Goal: Task Accomplishment & Management: Complete application form

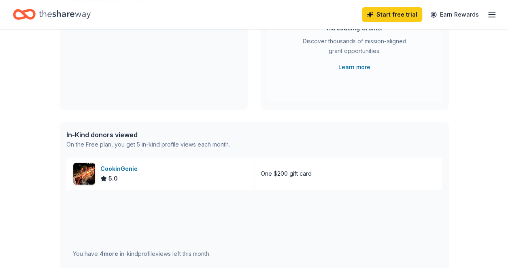
scroll to position [121, 0]
click at [121, 169] on div "CookinGenie" at bounding box center [120, 168] width 40 height 10
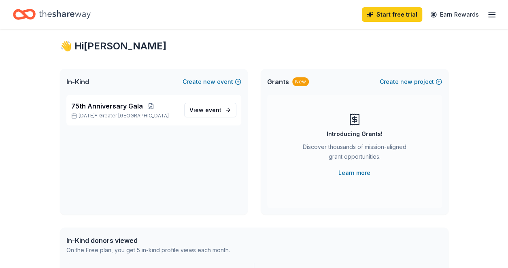
scroll to position [15, 0]
click at [87, 81] on span "In-Kind" at bounding box center [77, 82] width 23 height 10
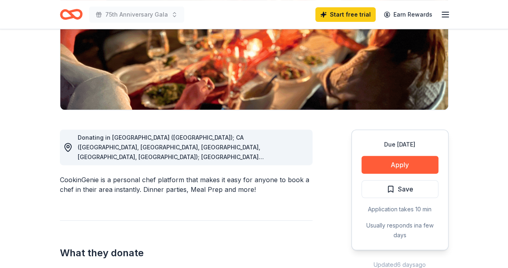
scroll to position [134, 0]
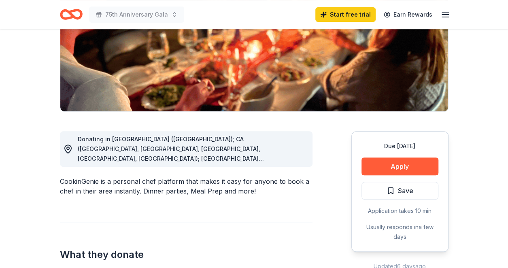
click at [290, 147] on span "Donating in [GEOGRAPHIC_DATA] ([GEOGRAPHIC_DATA]); CA ([GEOGRAPHIC_DATA], [GEOG…" at bounding box center [185, 236] width 214 height 201
click at [292, 160] on div "Donating in AZ (Maricopa County); CA (Los Angeles County, Riverside County, San…" at bounding box center [192, 148] width 228 height 29
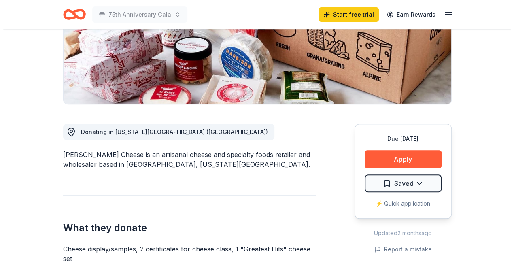
scroll to position [157, 0]
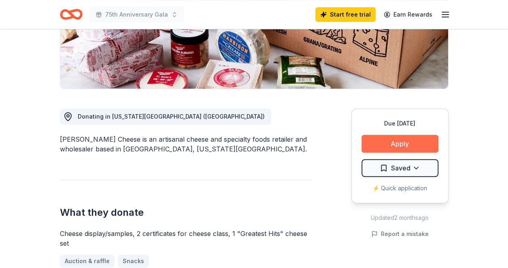
click at [416, 144] on button "Apply" at bounding box center [399, 144] width 77 height 18
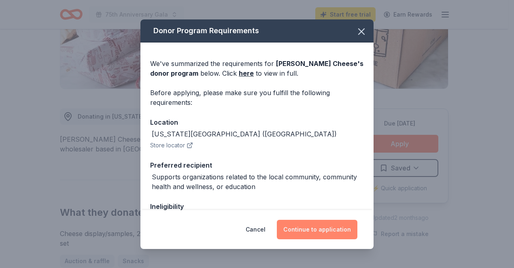
click at [320, 229] on button "Continue to application" at bounding box center [317, 229] width 81 height 19
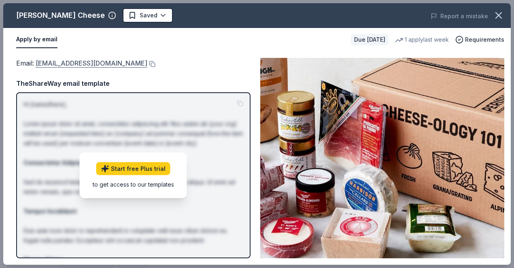
click at [106, 63] on link "donations@murrayscheese.com" at bounding box center [92, 63] width 112 height 11
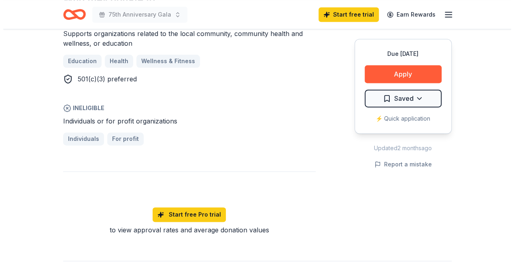
scroll to position [501, 0]
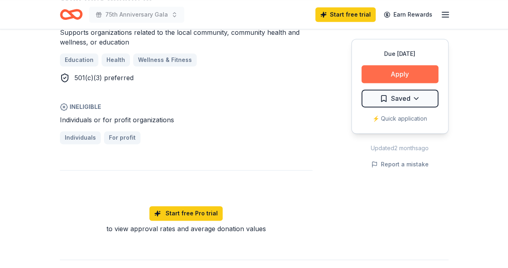
click at [408, 73] on button "Apply" at bounding box center [399, 74] width 77 height 18
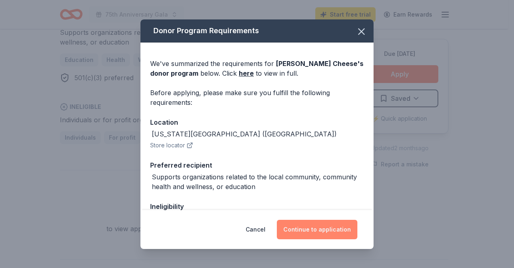
click at [308, 228] on button "Continue to application" at bounding box center [317, 229] width 81 height 19
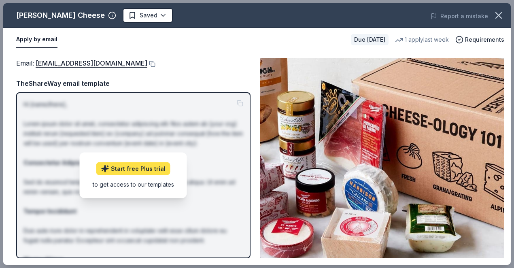
click at [139, 170] on link "Start free Plus trial" at bounding box center [133, 168] width 74 height 13
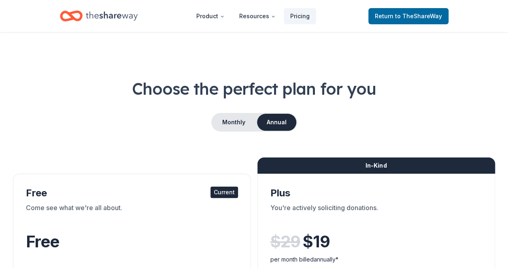
click at [219, 190] on div "Current" at bounding box center [224, 192] width 28 height 11
